Goal: Download file/media

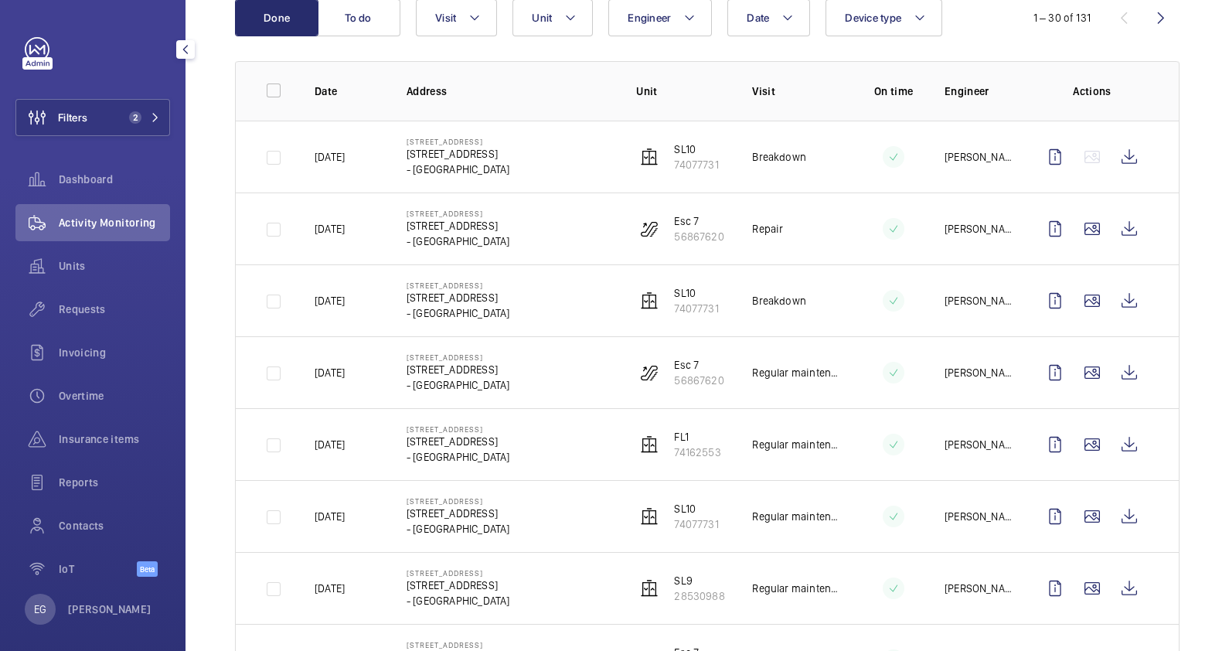
scroll to position [192, 0]
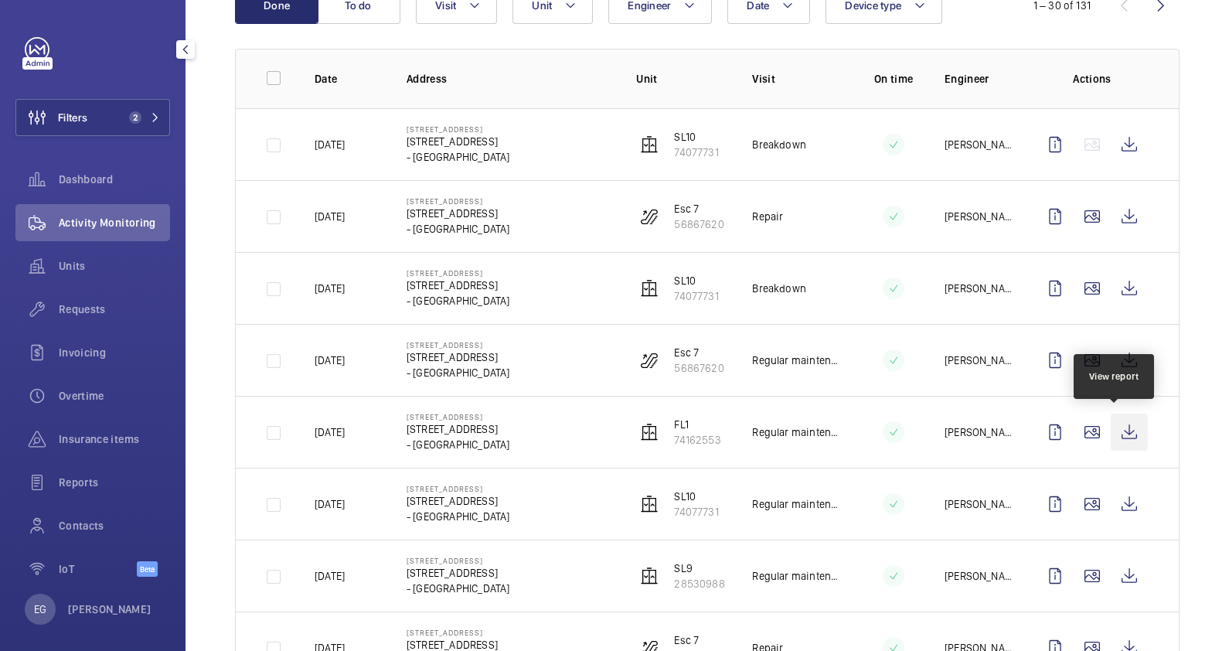
click at [1122, 437] on wm-front-icon-button at bounding box center [1129, 432] width 37 height 37
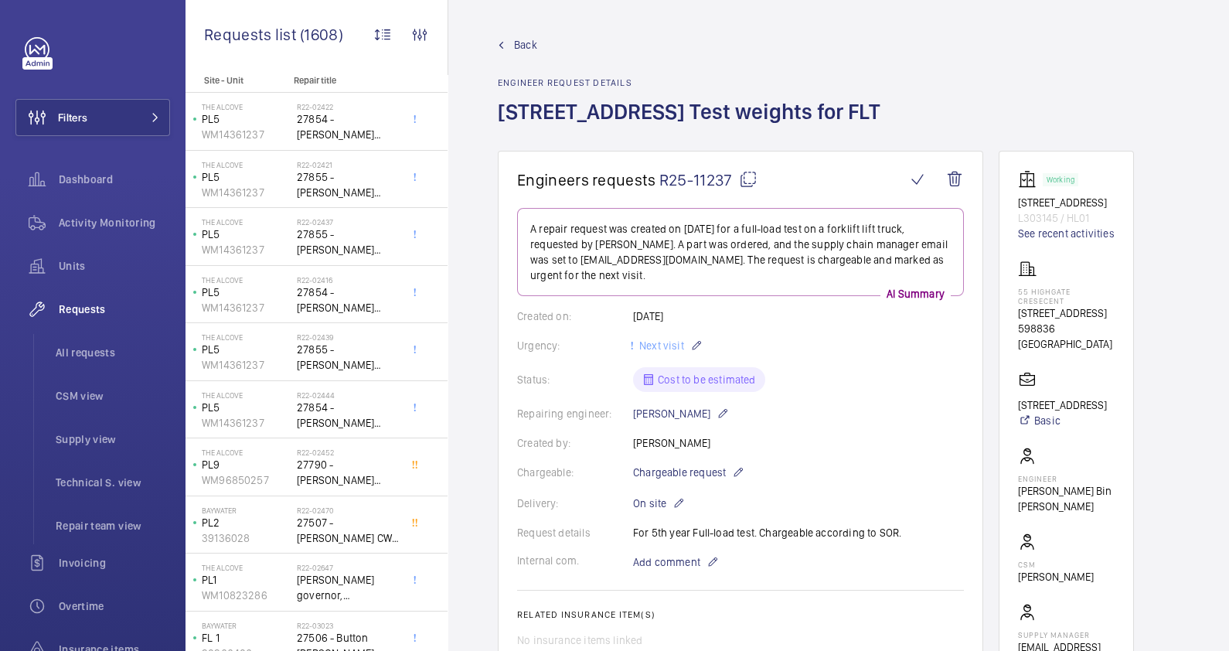
drag, startPoint x: 736, startPoint y: 366, endPoint x: 681, endPoint y: 529, distance: 171.3
click at [681, 529] on wm-front-card-body "A repair request was created on 2025-08-21 for a full-load test on a forklift l…" at bounding box center [740, 546] width 447 height 677
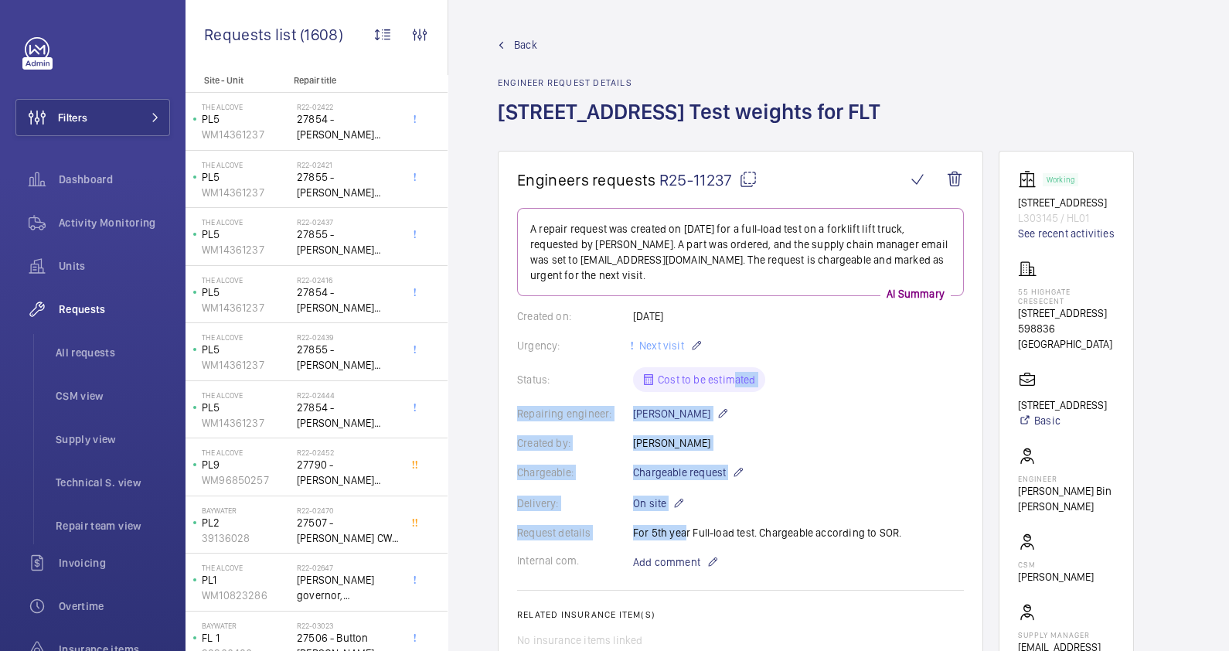
click at [839, 446] on div "Created by: Ervin GOH" at bounding box center [740, 442] width 447 height 15
